Goal: Task Accomplishment & Management: Manage account settings

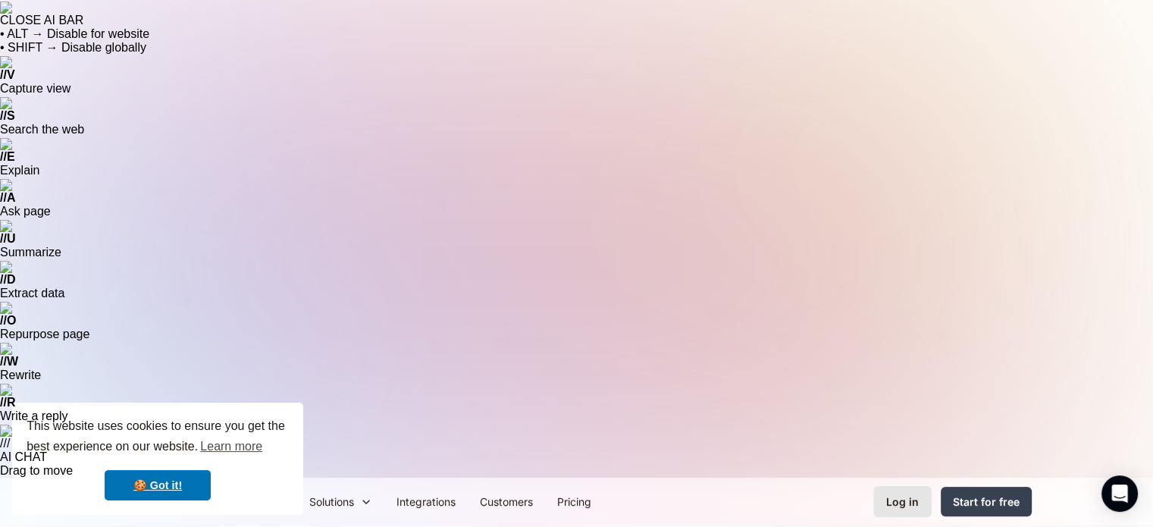
click at [905, 493] on div "Log in" at bounding box center [902, 501] width 33 height 16
